Goal: Task Accomplishment & Management: Manage account settings

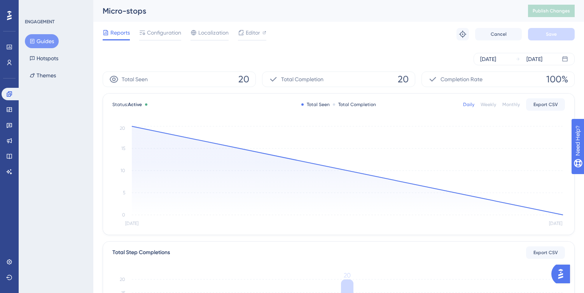
click at [45, 42] on button "Guides" at bounding box center [42, 41] width 34 height 14
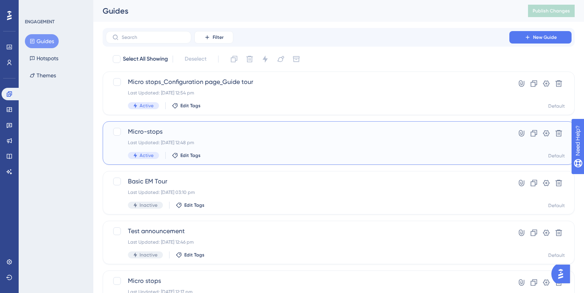
click at [257, 143] on div "Last Updated: 13 Aug 2025 12:48 pm" at bounding box center [307, 143] width 359 height 6
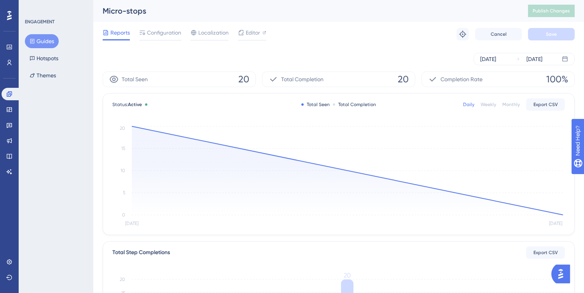
click at [163, 28] on div "Reports Configuration Localization Editor Troubleshoot Cancel Save" at bounding box center [339, 34] width 472 height 25
click at [163, 33] on span "Configuration" at bounding box center [164, 32] width 34 height 9
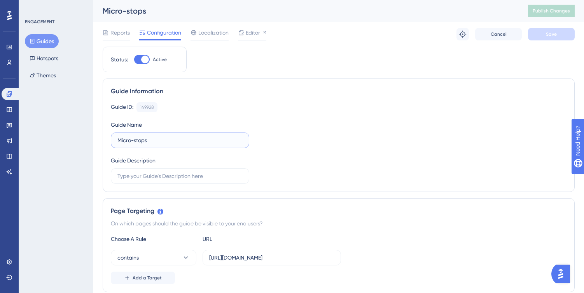
click at [157, 141] on input "Micro-stops" at bounding box center [179, 140] width 125 height 9
type input "Micro-stops Modal"
click at [541, 40] on button "Save" at bounding box center [551, 34] width 47 height 12
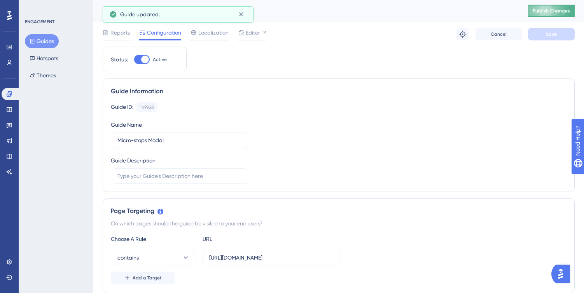
click at [544, 10] on span "Publish Changes" at bounding box center [551, 11] width 37 height 6
click at [241, 15] on icon at bounding box center [241, 14] width 4 height 4
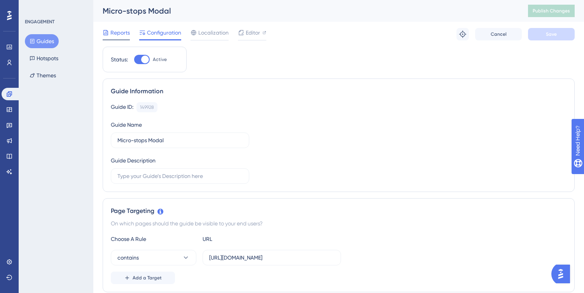
click at [119, 33] on span "Reports" at bounding box center [119, 32] width 19 height 9
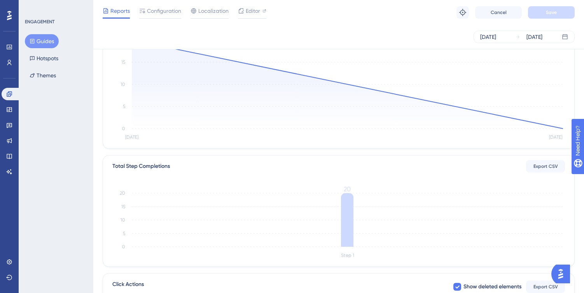
scroll to position [23, 0]
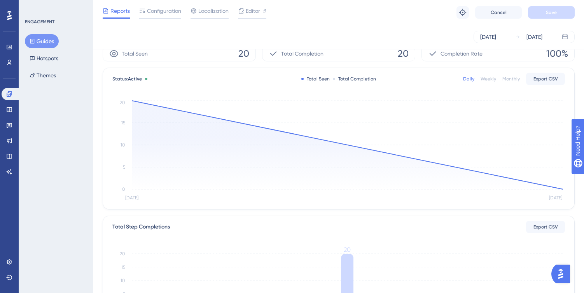
click at [47, 42] on button "Guides" at bounding box center [42, 41] width 34 height 14
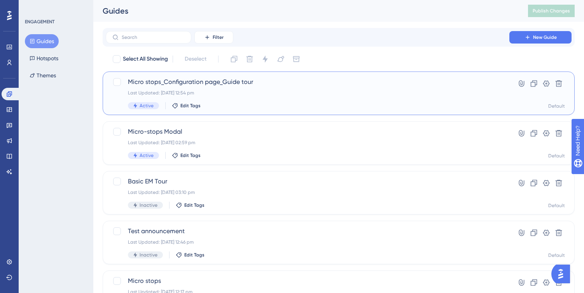
click at [281, 98] on div "Micro stops_Configuration page_Guide tour Last Updated: 13 Aug 2025 12:54 pm Ac…" at bounding box center [307, 93] width 359 height 32
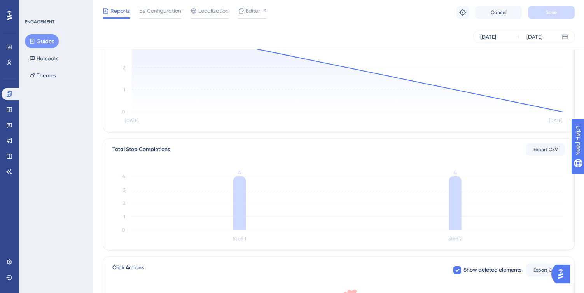
scroll to position [43, 0]
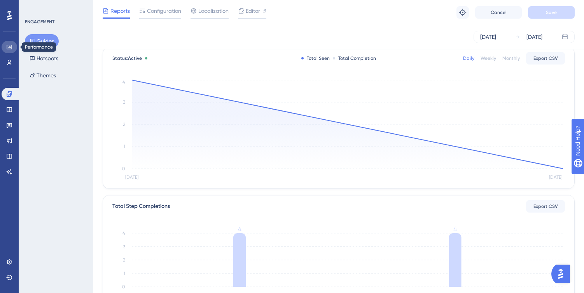
click at [9, 45] on icon at bounding box center [9, 47] width 6 height 6
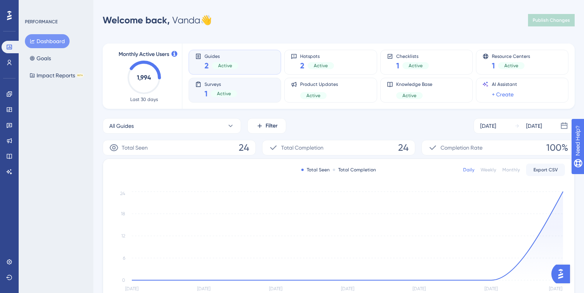
click at [248, 95] on div "Surveys 1 Active" at bounding box center [234, 90] width 79 height 18
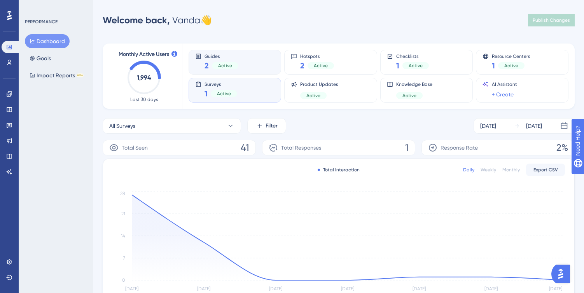
click at [258, 63] on div "Guides 2 Active" at bounding box center [234, 62] width 79 height 18
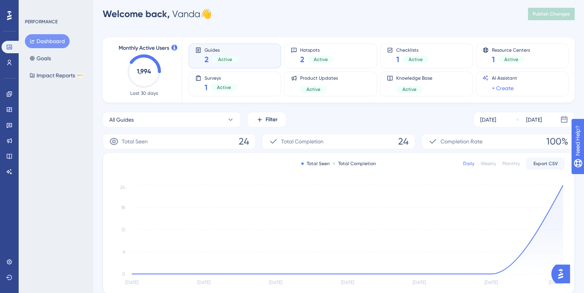
scroll to position [147, 0]
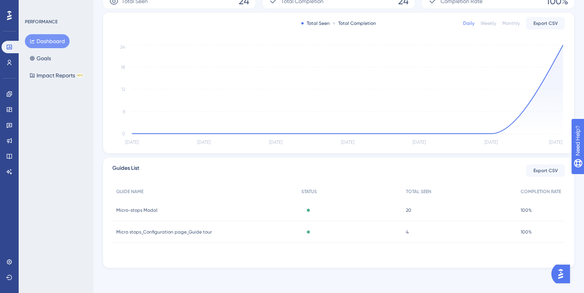
click at [179, 212] on div "Micro-stops Modal Micro-stops Modal" at bounding box center [204, 210] width 185 height 22
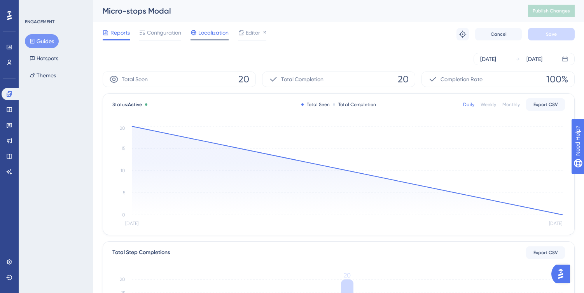
click at [210, 35] on span "Localization" at bounding box center [213, 32] width 30 height 9
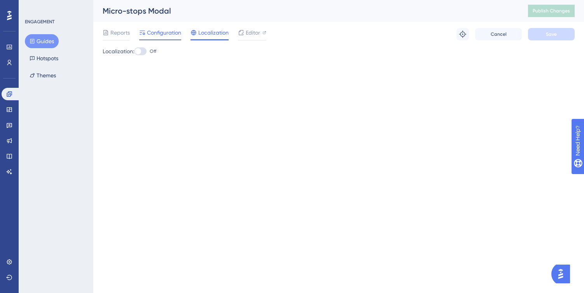
click at [169, 32] on span "Configuration" at bounding box center [164, 32] width 34 height 9
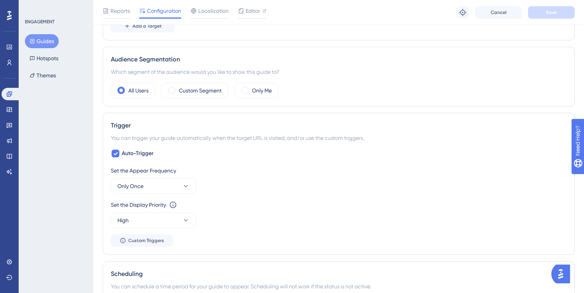
scroll to position [255, 0]
drag, startPoint x: 114, startPoint y: 71, endPoint x: 289, endPoint y: 72, distance: 175.4
click at [289, 72] on div "Which segment of the audience would you like to show this guide to?" at bounding box center [339, 72] width 456 height 9
drag, startPoint x: 107, startPoint y: 68, endPoint x: 287, endPoint y: 72, distance: 179.7
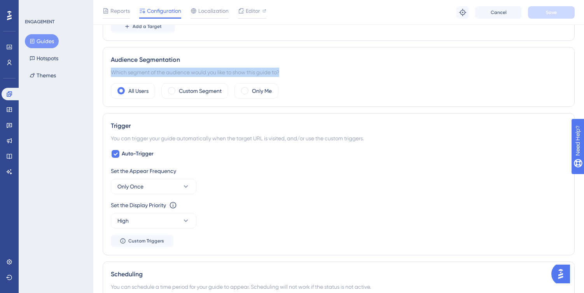
click at [287, 72] on div "Audience Segmentation Which segment of the audience would you like to show this…" at bounding box center [339, 77] width 472 height 60
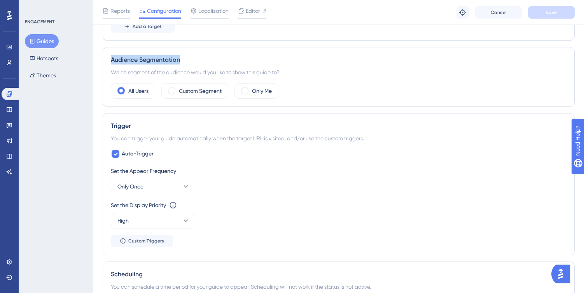
drag, startPoint x: 100, startPoint y: 59, endPoint x: 185, endPoint y: 58, distance: 84.4
click at [185, 58] on div "Performance Users Engagement Widgets Feedback Product Updates Knowledge Base AI…" at bounding box center [338, 153] width 491 height 816
copy div "Audience Segmentation"
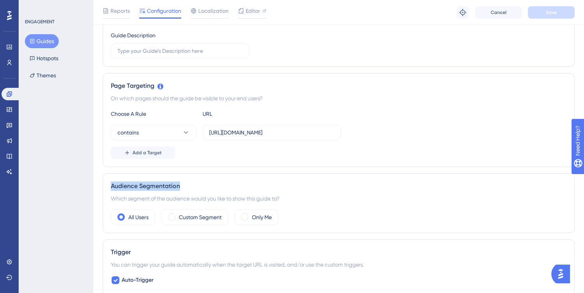
scroll to position [0, 0]
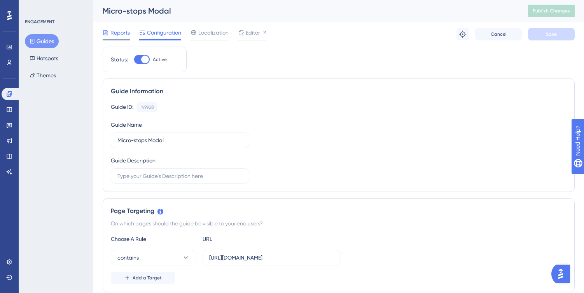
click at [111, 31] on span "Reports" at bounding box center [119, 32] width 19 height 9
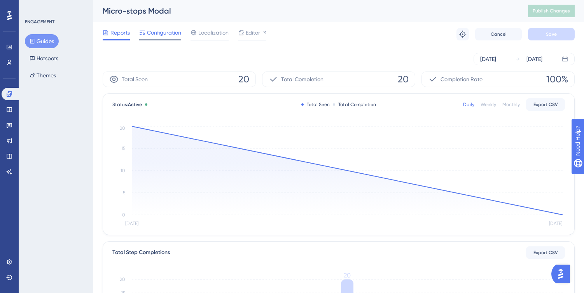
click at [146, 40] on div at bounding box center [160, 39] width 42 height 1
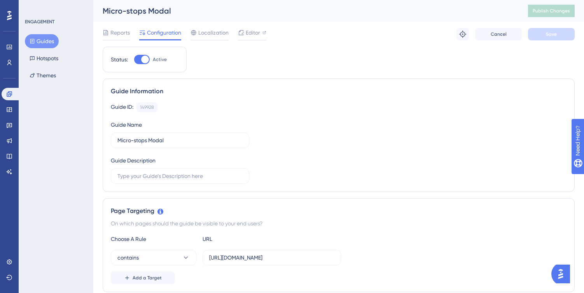
click at [145, 59] on div at bounding box center [145, 60] width 8 height 8
click at [134, 59] on input "Active" at bounding box center [134, 59] width 0 height 0
click at [145, 59] on div at bounding box center [142, 59] width 16 height 9
click at [134, 59] on input "Inactive" at bounding box center [134, 59] width 0 height 0
click at [145, 59] on div at bounding box center [145, 60] width 8 height 8
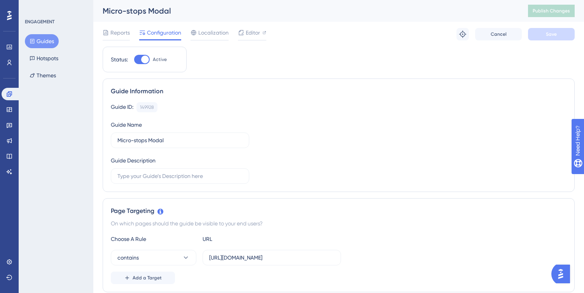
click at [134, 59] on input "Active" at bounding box center [134, 59] width 0 height 0
click at [33, 42] on icon at bounding box center [32, 40] width 5 height 5
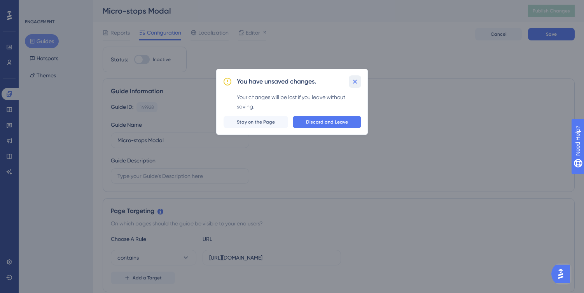
click at [357, 80] on icon at bounding box center [355, 82] width 8 height 8
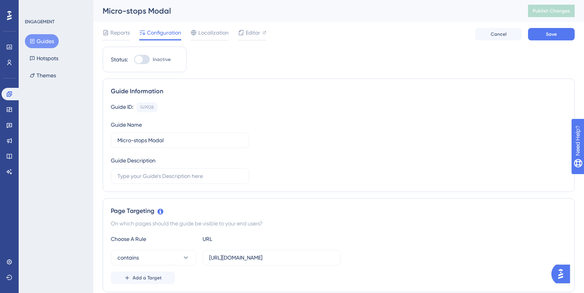
click at [145, 58] on div at bounding box center [142, 59] width 16 height 9
click at [134, 59] on input "Inactive" at bounding box center [134, 59] width 0 height 0
checkbox input "true"
click at [50, 39] on button "Guides" at bounding box center [42, 41] width 34 height 14
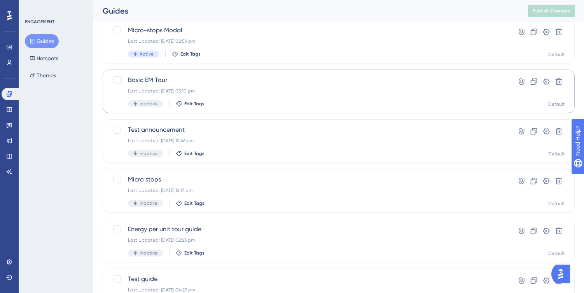
scroll to position [89, 0]
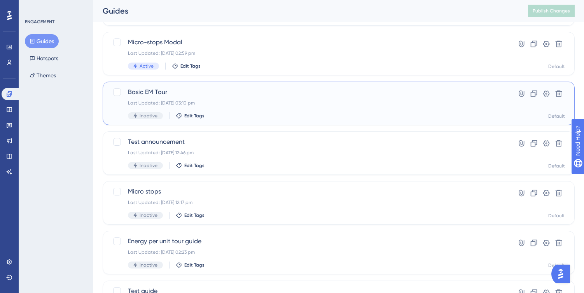
click at [245, 84] on div "Basic EM Tour Last Updated: 07 Aug 2025 03:10 pm Inactive Edit Tags Hyperlink C…" at bounding box center [339, 104] width 472 height 44
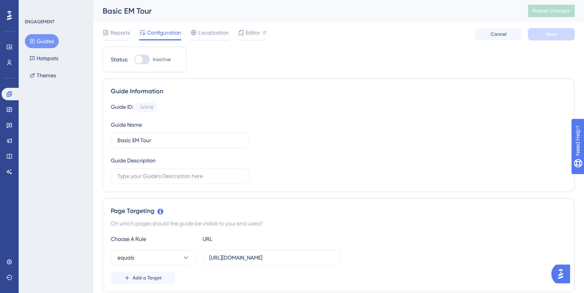
click at [42, 39] on button "Guides" at bounding box center [42, 41] width 34 height 14
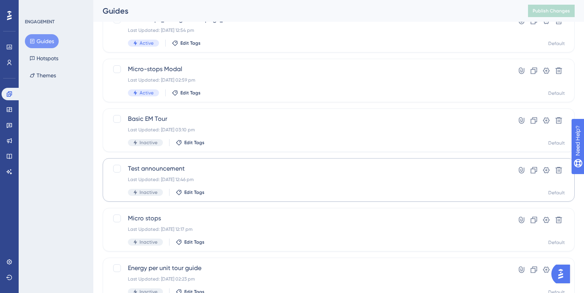
scroll to position [68, 0]
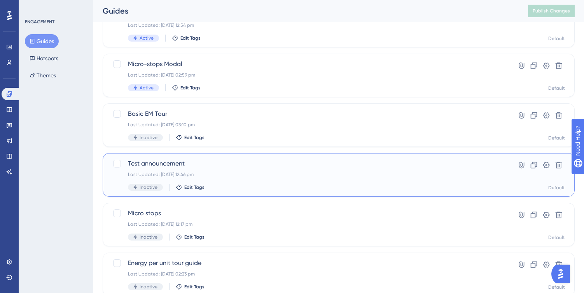
click at [230, 178] on div "Test announcement Last Updated: 04 Aug 2025 12:46 pm Inactive Edit Tags" at bounding box center [307, 175] width 359 height 32
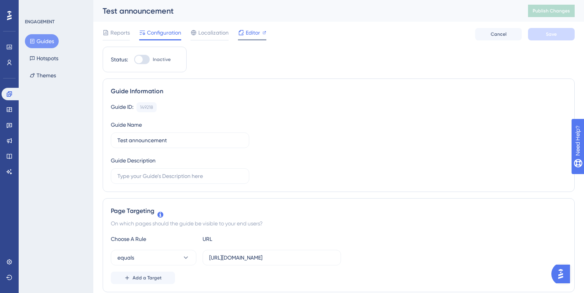
click at [245, 31] on div "Editor" at bounding box center [252, 32] width 28 height 9
click at [6, 49] on icon at bounding box center [9, 47] width 6 height 6
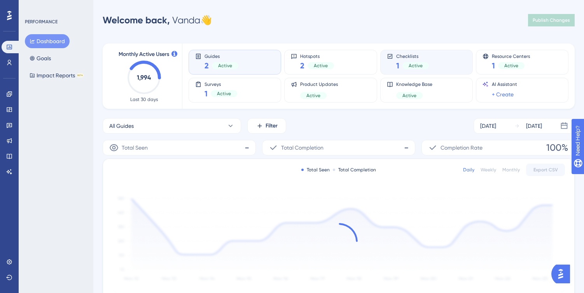
click at [435, 66] on div "Checklists 1 Active" at bounding box center [426, 62] width 79 height 18
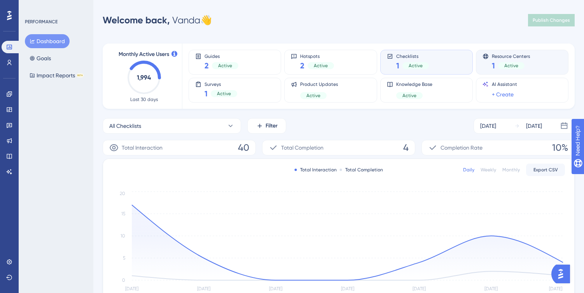
click at [537, 60] on div "Resource Centers 1 Active" at bounding box center [522, 62] width 79 height 18
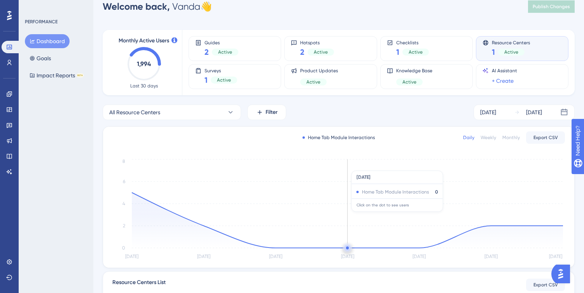
scroll to position [11, 0]
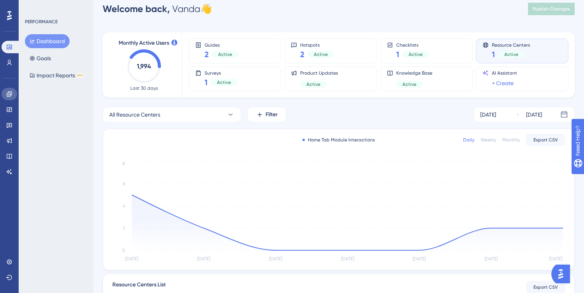
click at [9, 94] on icon at bounding box center [9, 93] width 5 height 5
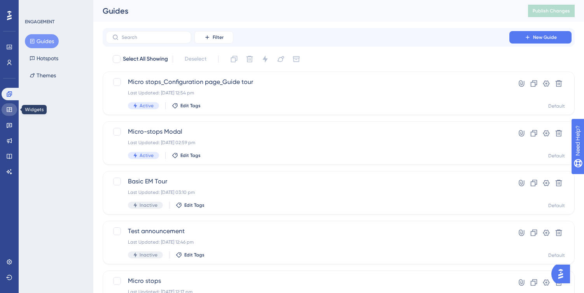
click at [7, 115] on link at bounding box center [10, 109] width 16 height 12
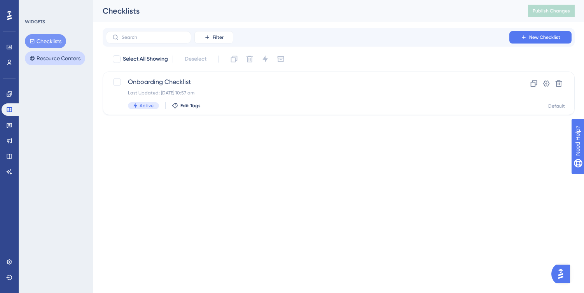
click at [56, 54] on button "Resource Centers" at bounding box center [55, 58] width 60 height 14
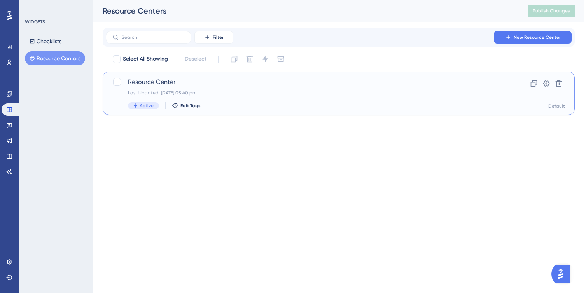
click at [275, 88] on div "Resource Center Last Updated: 12 Aug 2025 05:40 pm Active Edit Tags" at bounding box center [307, 93] width 359 height 32
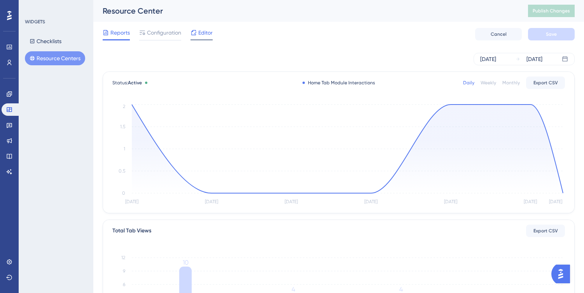
click at [199, 34] on span "Editor" at bounding box center [205, 32] width 14 height 9
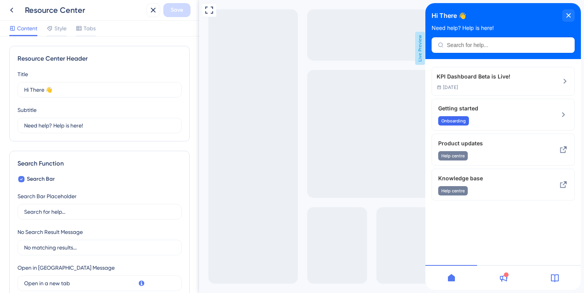
scroll to position [22, 0]
click at [567, 14] on icon "close resource center" at bounding box center [569, 15] width 4 height 4
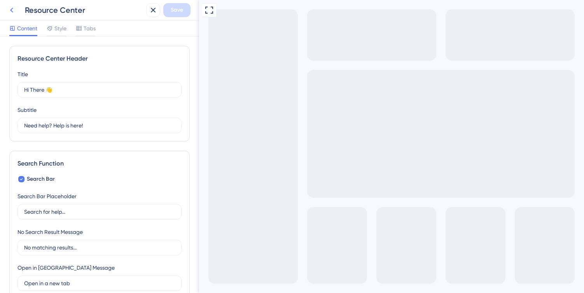
click at [14, 10] on icon at bounding box center [11, 9] width 9 height 9
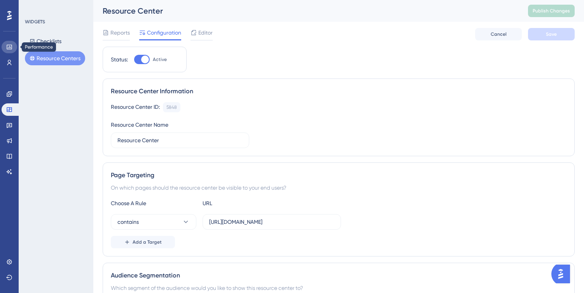
click at [10, 45] on icon at bounding box center [9, 47] width 6 height 6
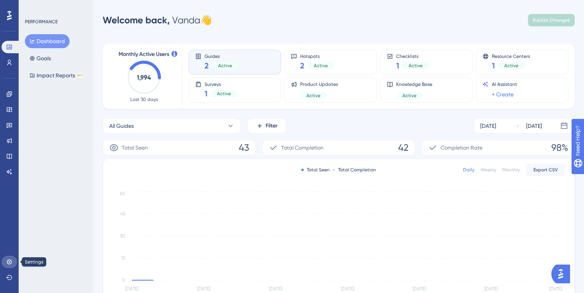
click at [11, 262] on icon at bounding box center [9, 261] width 5 height 5
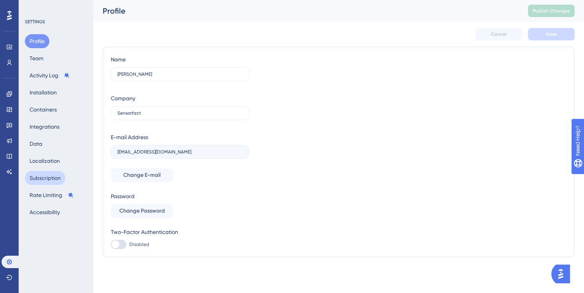
click at [44, 175] on button "Subscription" at bounding box center [45, 178] width 40 height 14
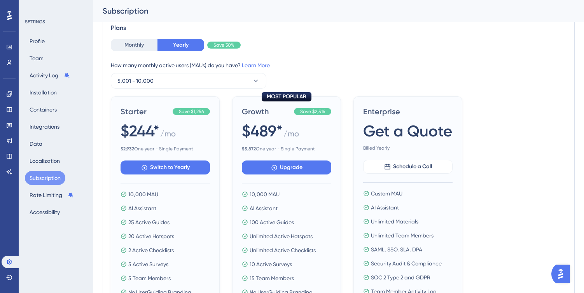
scroll to position [228, 0]
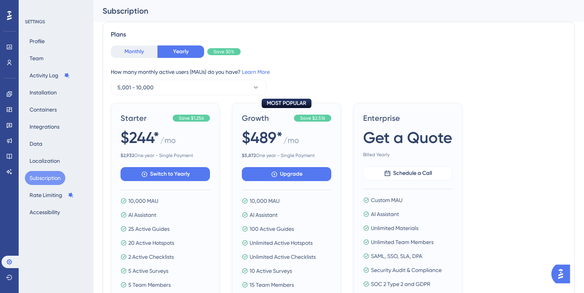
click at [143, 52] on button "Monthly" at bounding box center [134, 51] width 47 height 12
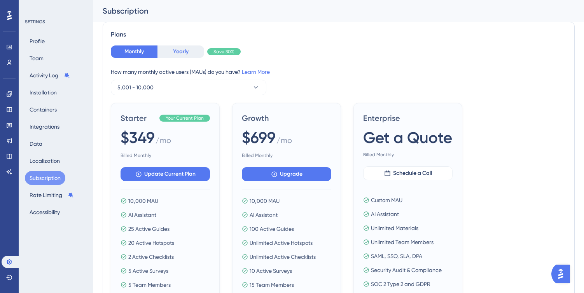
click at [180, 52] on button "Yearly" at bounding box center [180, 51] width 47 height 12
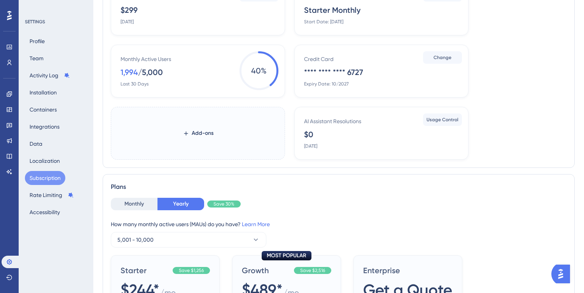
scroll to position [0, 0]
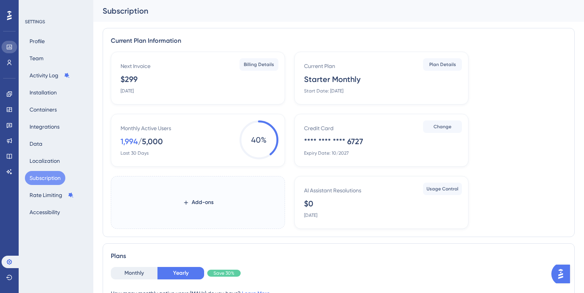
click at [9, 45] on icon at bounding box center [9, 47] width 5 height 5
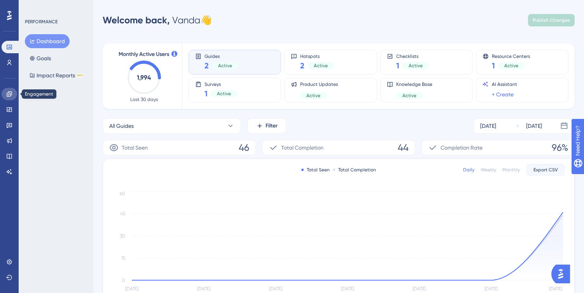
click at [10, 98] on link at bounding box center [10, 94] width 16 height 12
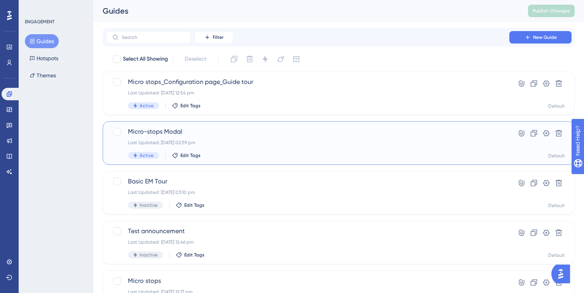
click at [274, 141] on div "Last Updated: 13 Aug 2025 02:59 pm" at bounding box center [307, 143] width 359 height 6
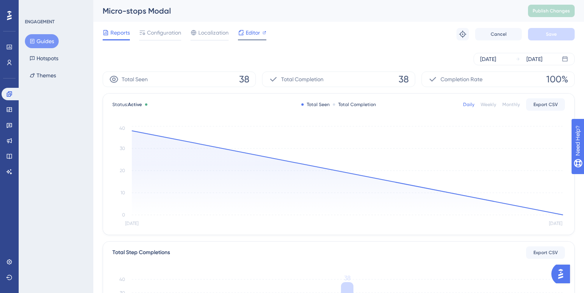
click at [249, 33] on span "Editor" at bounding box center [253, 32] width 14 height 9
click at [168, 30] on span "Configuration" at bounding box center [164, 32] width 34 height 9
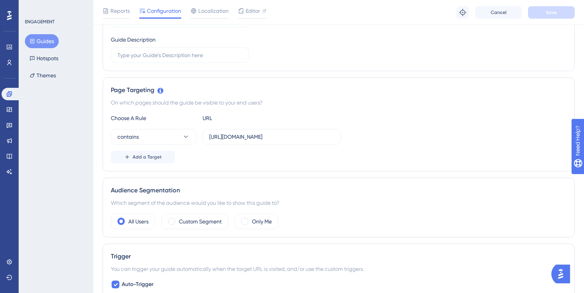
scroll to position [145, 0]
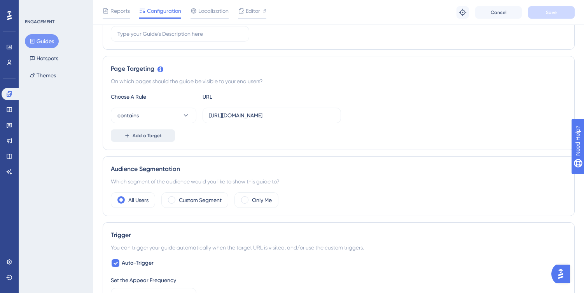
click at [158, 138] on span "Add a Target" at bounding box center [147, 136] width 29 height 6
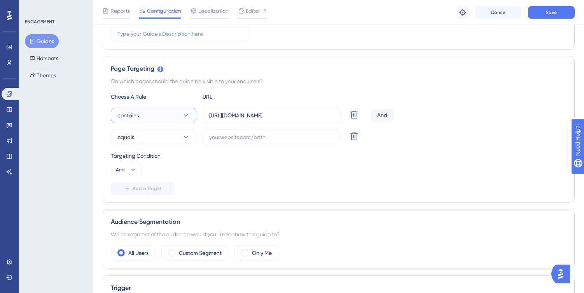
click at [170, 114] on button "contains" at bounding box center [154, 116] width 86 height 16
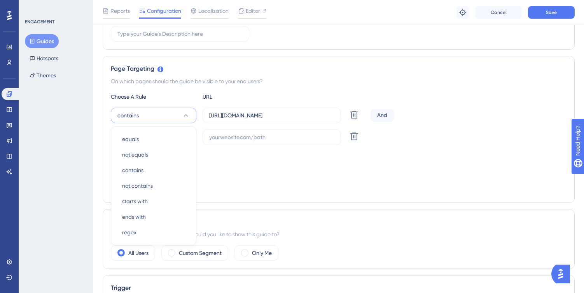
scroll to position [185, 0]
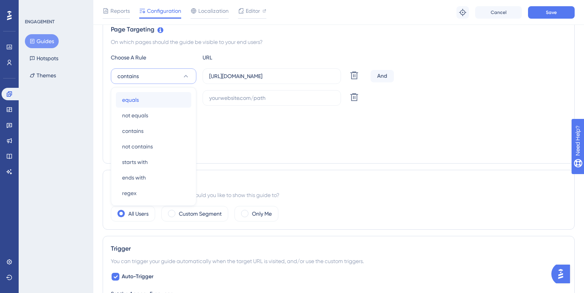
click at [166, 98] on div "equals equals" at bounding box center [153, 100] width 63 height 16
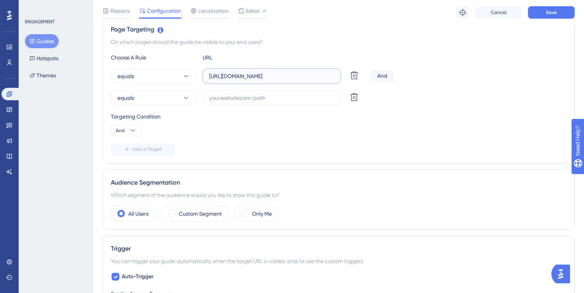
click at [248, 75] on input "https://app.sensorfact.nl/oee/" at bounding box center [271, 76] width 125 height 9
paste input "machine/687f5d0a58c4eb251b5a80f3"
type input "https://app.sensorfact.nl/oee/machine/687f5d0a58c4eb251b5a80f3"
click at [386, 77] on div "And" at bounding box center [382, 76] width 23 height 12
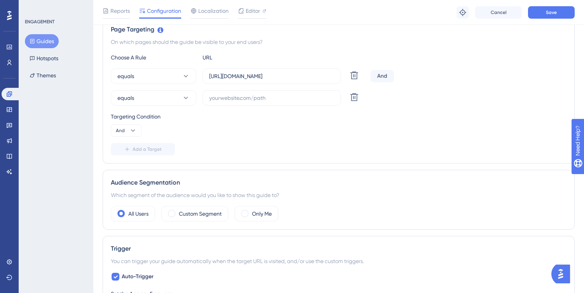
scroll to position [0, 0]
click at [390, 79] on div "And" at bounding box center [382, 76] width 23 height 12
click at [381, 77] on div "And" at bounding box center [382, 76] width 23 height 12
click at [383, 77] on div "And" at bounding box center [382, 76] width 23 height 12
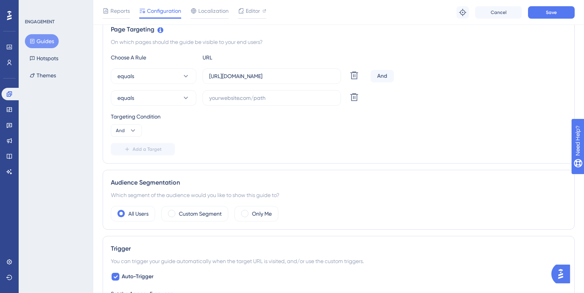
click at [383, 99] on div "equals Delete" at bounding box center [339, 98] width 456 height 16
click at [395, 74] on div "equals https://app.sensorfact.nl/oee/machine/687f5d0a58c4eb251b5a80f3 Delete And" at bounding box center [339, 76] width 456 height 16
click at [381, 74] on div "And" at bounding box center [382, 76] width 23 height 12
click at [383, 87] on div "equals https://app.sensorfact.nl/oee/machine/687f5d0a58c4eb251b5a80f3 Delete An…" at bounding box center [339, 86] width 456 height 37
click at [132, 129] on icon at bounding box center [133, 131] width 8 height 8
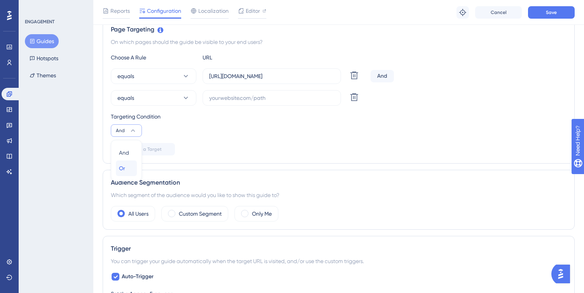
click at [127, 165] on div "Or Or" at bounding box center [126, 169] width 15 height 16
click at [235, 97] on input "text" at bounding box center [271, 98] width 125 height 9
paste input "https://app.sensorfact.nl/oee/line-lead-view/asset-overview"
type input "https://app.sensorfact.nl/oee/line-lead-view/asset-overview"
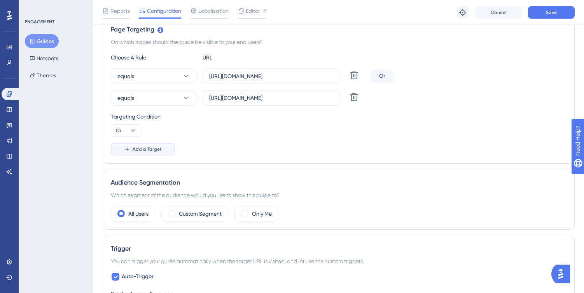
click at [148, 148] on span "Add a Target" at bounding box center [147, 149] width 29 height 6
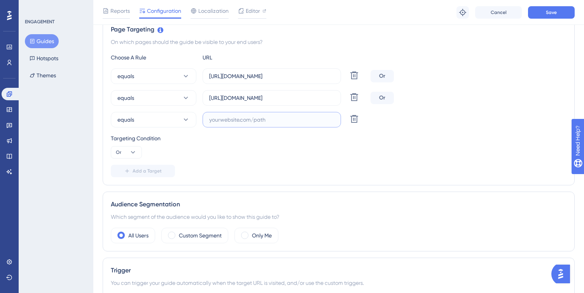
click at [242, 120] on input "text" at bounding box center [271, 119] width 125 height 9
paste input "https://app.sensorfact.nl/oee/line-lead-view/production-analysis"
type input "https://app.sensorfact.nl/oee/line-lead-view/production-analysis"
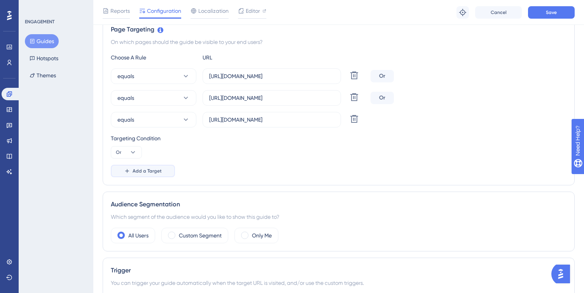
click at [140, 173] on span "Add a Target" at bounding box center [147, 171] width 29 height 6
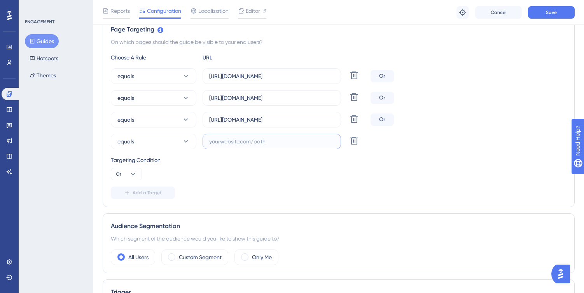
click at [231, 143] on input "text" at bounding box center [271, 141] width 125 height 9
paste input "https://app.sensorfact.nl/oee/analytics/line-comparison"
type input "https://app.sensorfact.nl/oee/analytics/line-comparison"
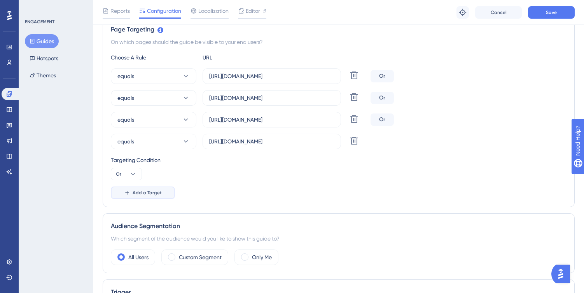
click at [153, 194] on span "Add a Target" at bounding box center [147, 193] width 29 height 6
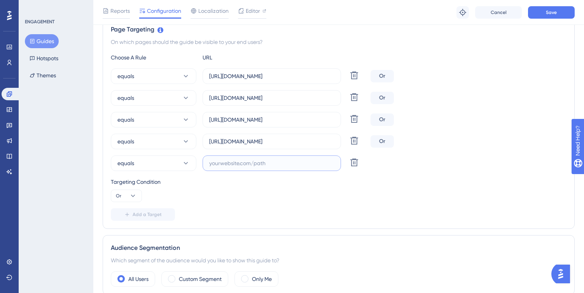
click at [237, 164] on input "text" at bounding box center [271, 163] width 125 height 9
paste input "https://app.sensorfact.nl/oee/analytics/stop-analysis"
type input "https://app.sensorfact.nl/oee/analytics/stop-analysis"
click at [139, 218] on button "Add a Target" at bounding box center [143, 214] width 64 height 12
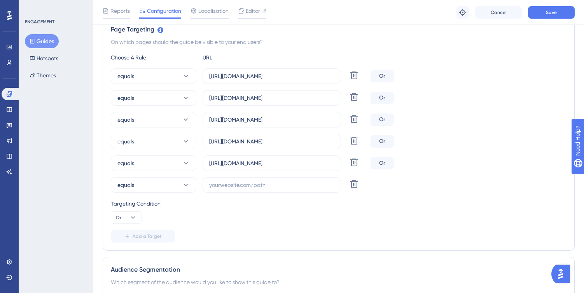
scroll to position [0, 0]
click at [244, 185] on input "text" at bounding box center [271, 185] width 125 height 9
paste input "https://app.sensorfact.nl/oee/analytics/shift-comparison"
type input "https://app.sensorfact.nl/oee/analytics/shift-comparison"
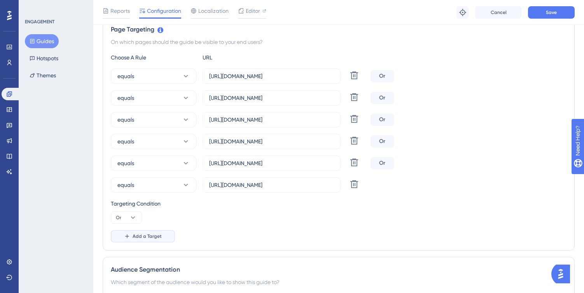
click at [138, 238] on span "Add a Target" at bounding box center [147, 236] width 29 height 6
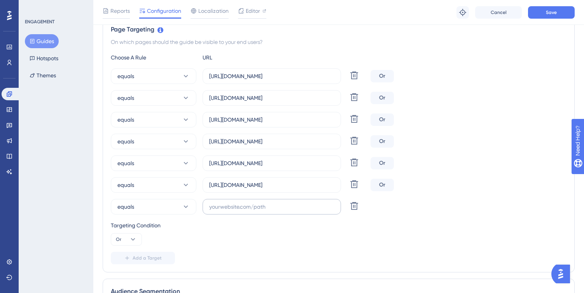
click at [226, 212] on label at bounding box center [272, 207] width 138 height 16
click at [226, 211] on input "text" at bounding box center [271, 207] width 125 height 9
paste input "https://app.sensorfact.nl/oee/analytics/batch-comparison"
type input "https://app.sensorfact.nl/oee/analytics/batch-comparison"
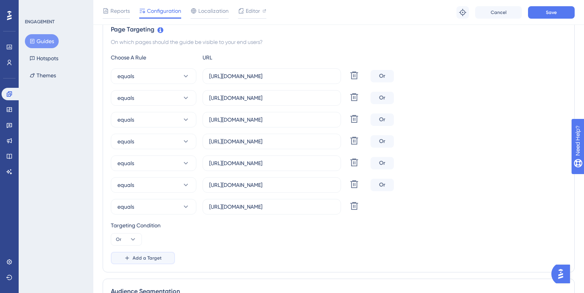
scroll to position [0, 0]
click at [137, 256] on span "Add a Target" at bounding box center [147, 258] width 29 height 6
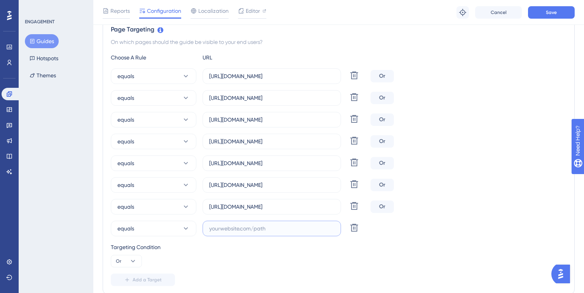
click at [232, 232] on input "text" at bounding box center [271, 228] width 125 height 9
paste input "https://app.sensorfact.nl/oee/analytics/oee-analysis/687f5d0a58c4eb251b5a80f3"
type input "https://app.sensorfact.nl/oee/analytics/oee-analysis/687f5d0a58c4eb251b5a80f3"
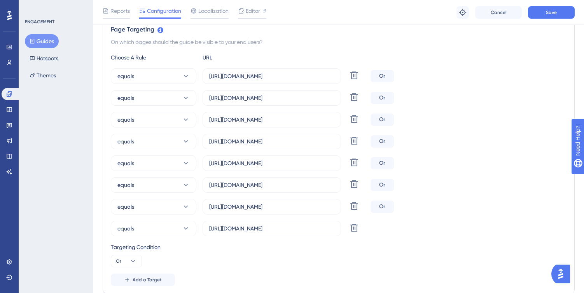
click at [391, 257] on div "Targeting Condition Or" at bounding box center [339, 255] width 456 height 25
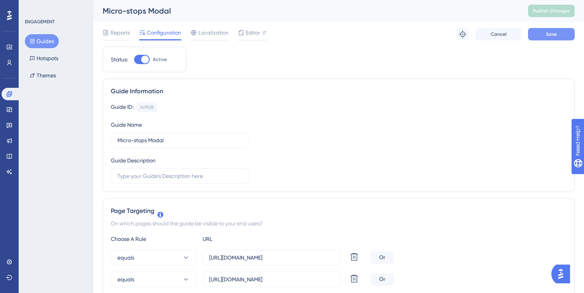
click at [565, 36] on button "Save" at bounding box center [551, 34] width 47 height 12
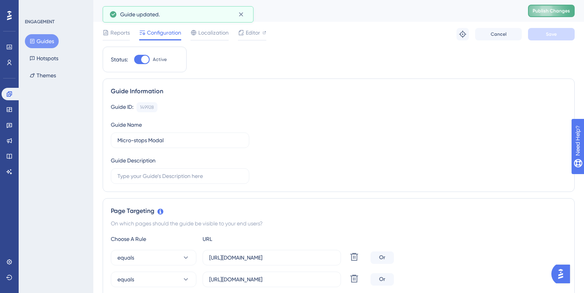
click at [548, 10] on span "Publish Changes" at bounding box center [551, 11] width 37 height 6
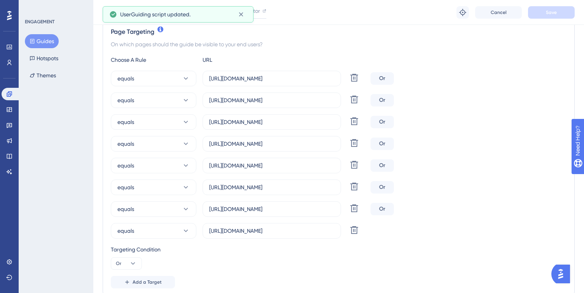
scroll to position [194, 0]
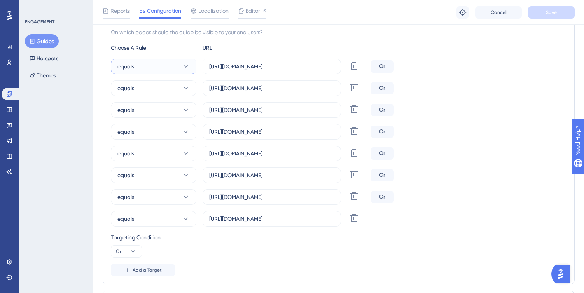
click at [191, 67] on button "equals" at bounding box center [154, 67] width 86 height 16
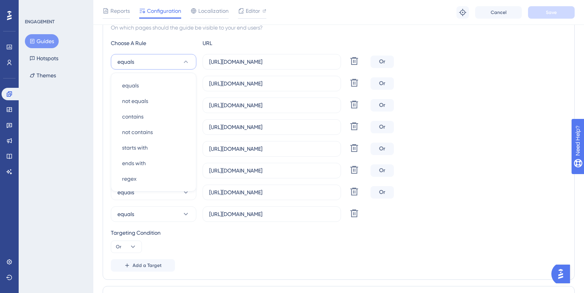
scroll to position [198, 0]
click at [472, 84] on div "equals https://app.sensorfact.nl/oee/line-lead-view/asset-overview Delete Or" at bounding box center [339, 85] width 456 height 16
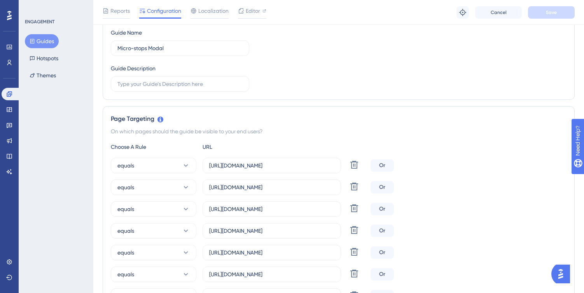
scroll to position [0, 0]
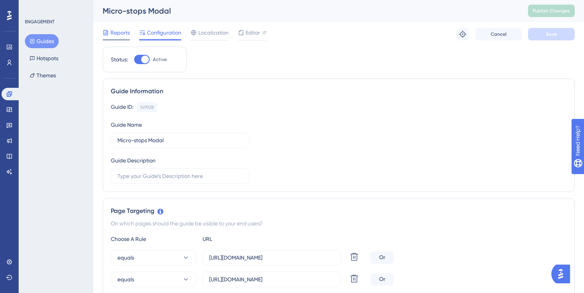
click at [119, 31] on span "Reports" at bounding box center [119, 32] width 19 height 9
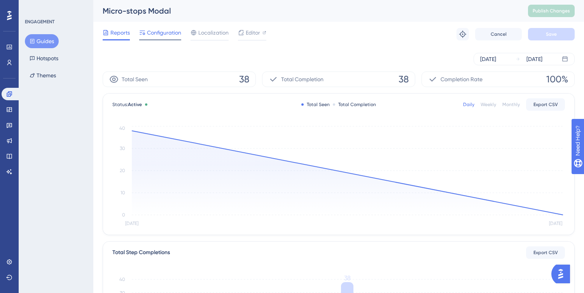
click at [163, 32] on span "Configuration" at bounding box center [164, 32] width 34 height 9
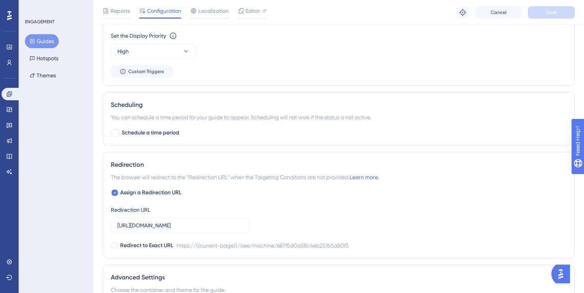
scroll to position [634, 0]
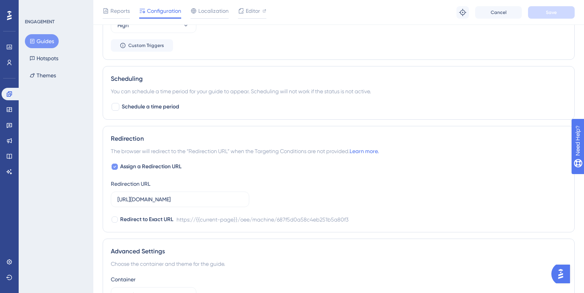
click at [116, 167] on icon at bounding box center [114, 167] width 3 height 6
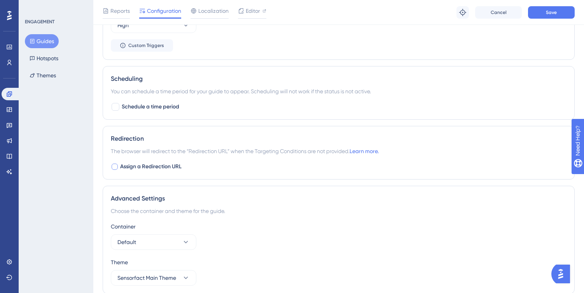
click at [117, 166] on div at bounding box center [115, 167] width 6 height 6
checkbox input "true"
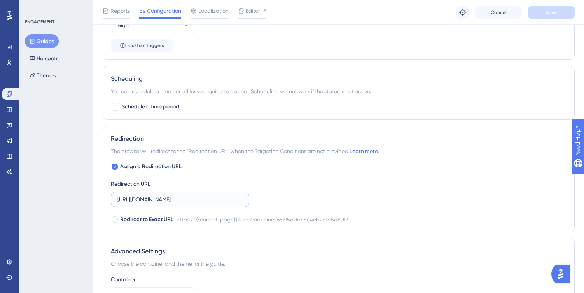
click at [184, 199] on input "https://app.sensorfact.nl/oee/machine/687f5d0a58c4eb251b5a80f3" at bounding box center [179, 199] width 125 height 9
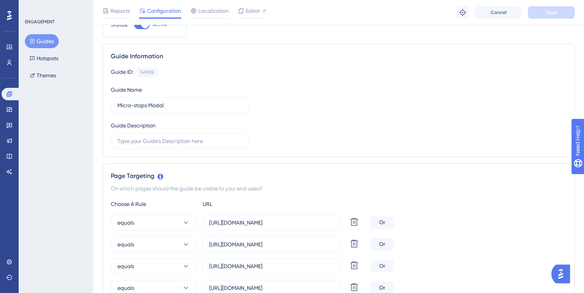
scroll to position [0, 0]
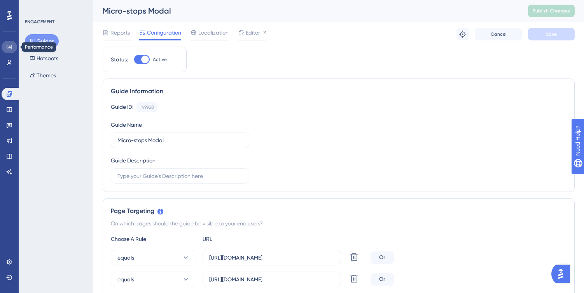
click at [10, 44] on icon at bounding box center [9, 47] width 6 height 6
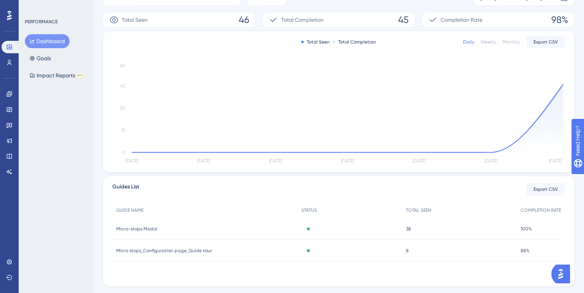
scroll to position [147, 0]
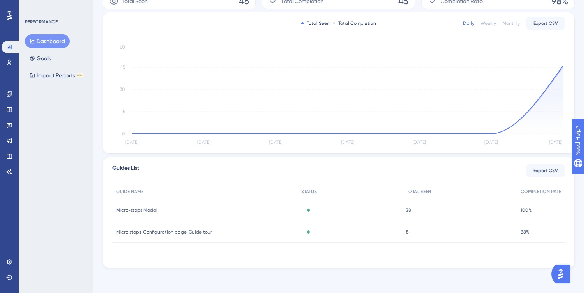
click at [187, 213] on div "Micro-stops Modal Micro-stops Modal" at bounding box center [204, 210] width 185 height 22
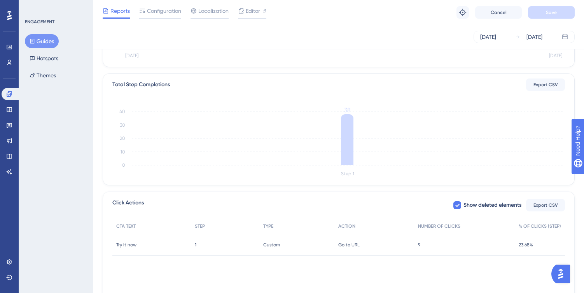
scroll to position [199, 0]
